Goal: Go to known website: Access a specific website the user already knows

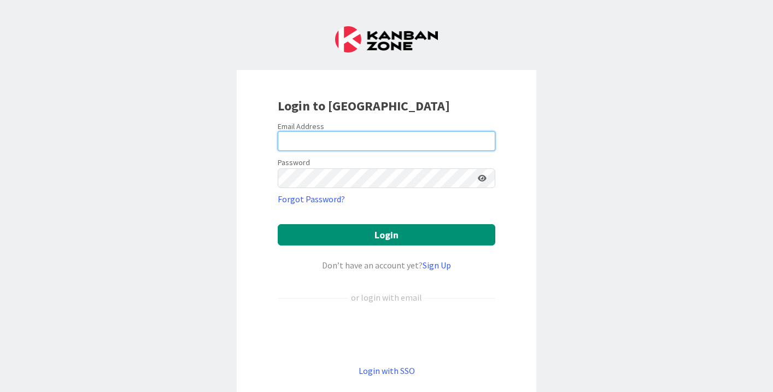
type input "mariajoaoraimundo@igot.ulisboa.pt"
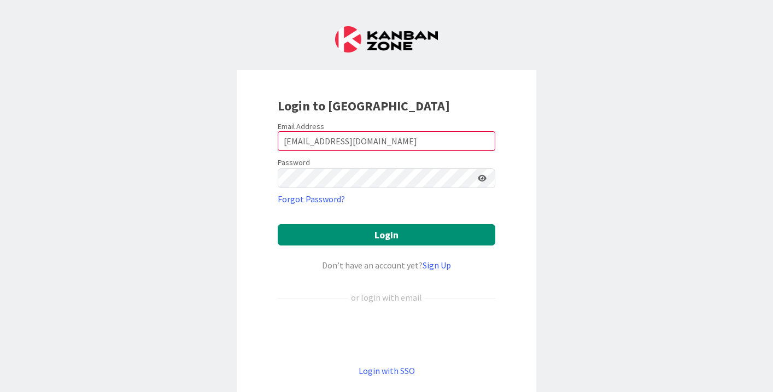
click at [479, 180] on icon at bounding box center [482, 178] width 9 height 8
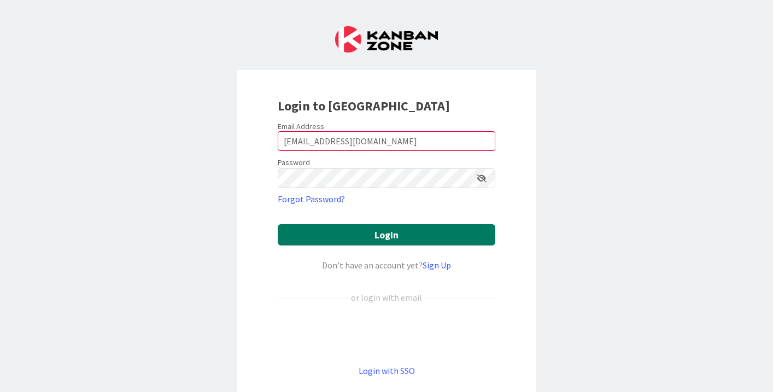
click at [408, 231] on button "Login" at bounding box center [387, 234] width 218 height 21
click at [343, 240] on button "Login" at bounding box center [387, 234] width 218 height 21
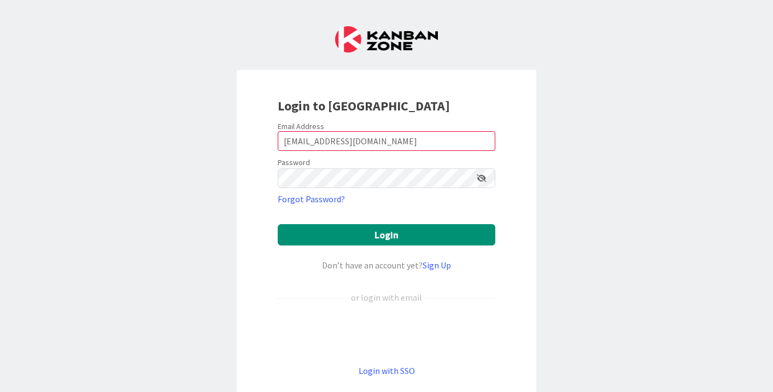
click at [680, 215] on div "Login to Kanban Zone Email Address mariajoaoraimundo@igot.ulisboa.pt Password F…" at bounding box center [386, 196] width 773 height 392
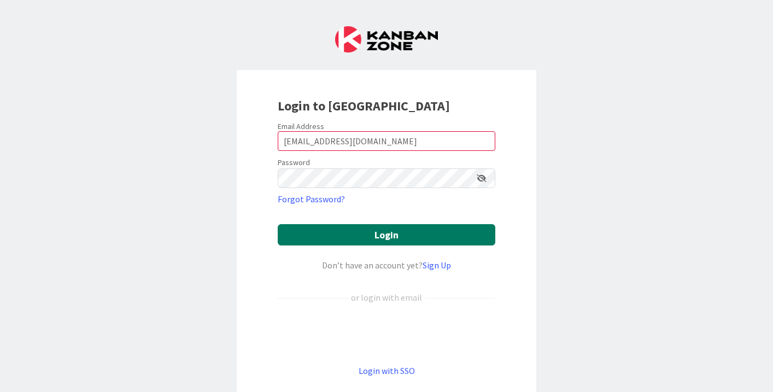
click at [392, 234] on button "Login" at bounding box center [387, 234] width 218 height 21
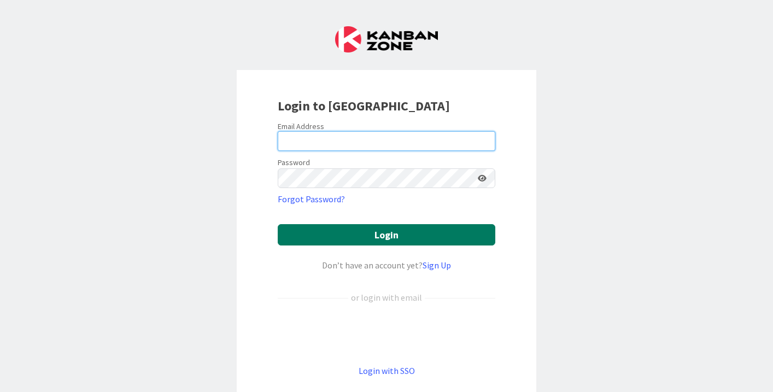
type input "[EMAIL_ADDRESS][DOMAIN_NAME]"
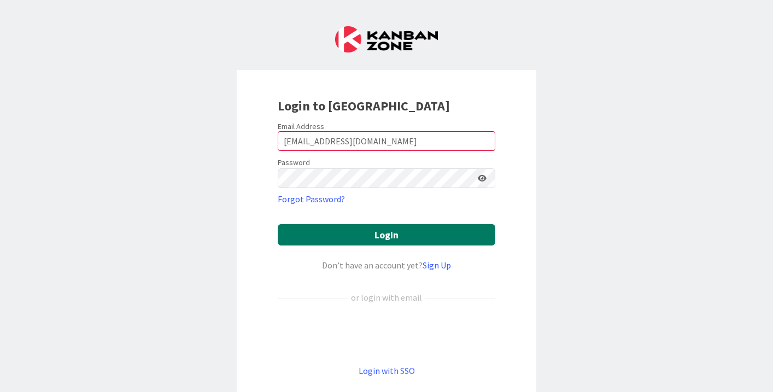
click at [385, 237] on button "Login" at bounding box center [387, 234] width 218 height 21
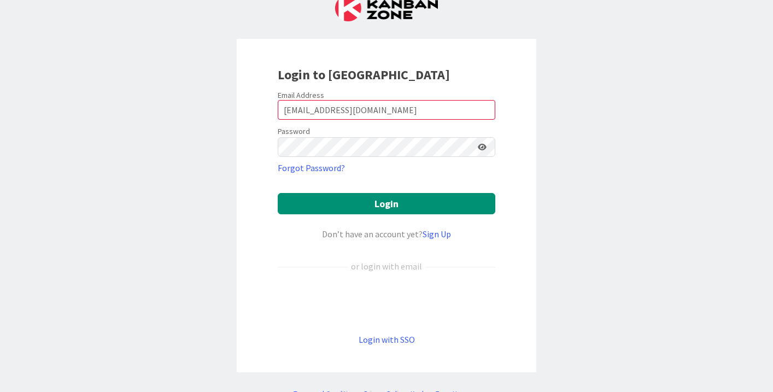
scroll to position [65, 0]
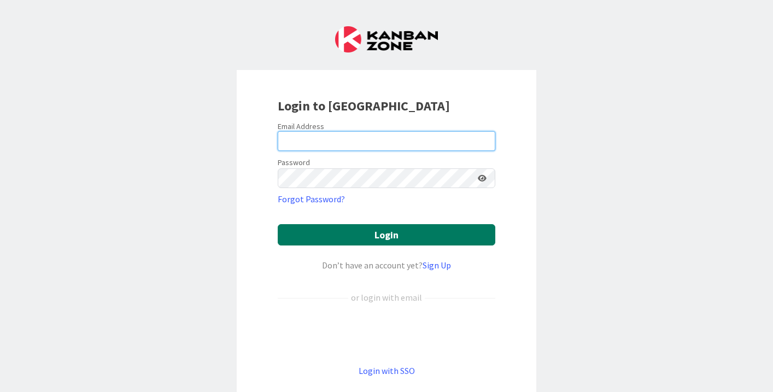
type input "[EMAIL_ADDRESS][DOMAIN_NAME]"
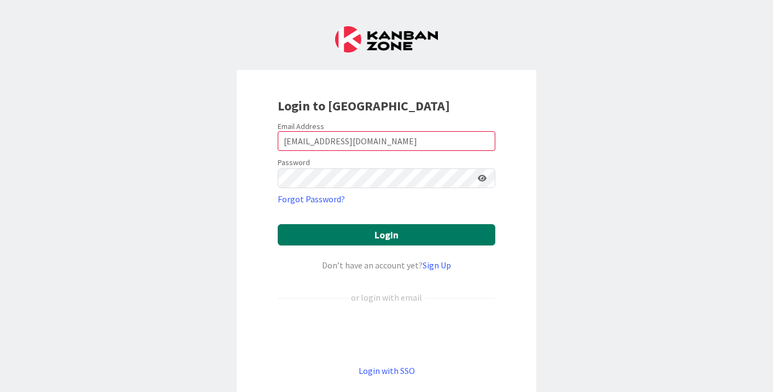
click at [373, 238] on button "Login" at bounding box center [387, 234] width 218 height 21
click at [359, 235] on button "Login" at bounding box center [387, 234] width 218 height 21
